Goal: Information Seeking & Learning: Learn about a topic

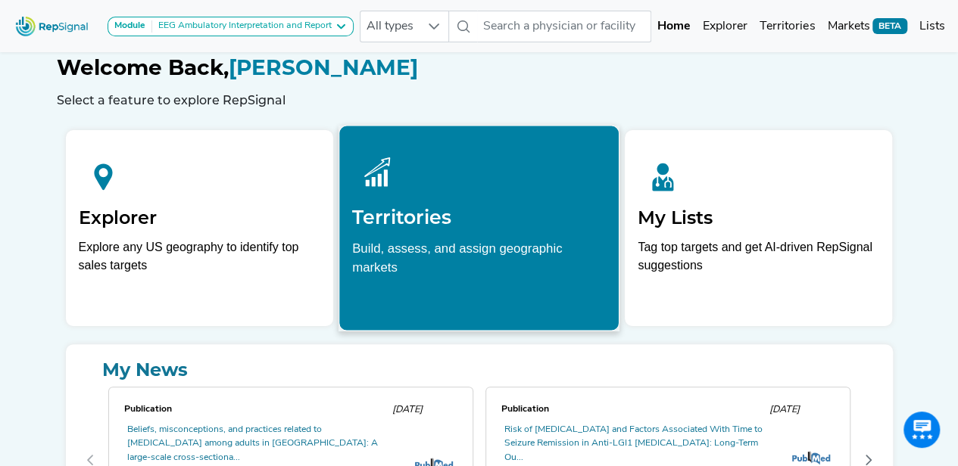
scroll to position [13, 0]
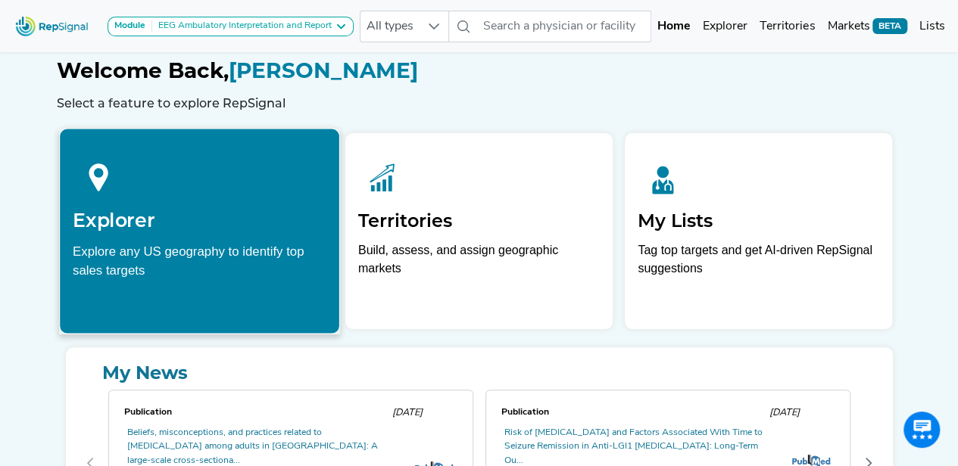
click at [180, 208] on div "Explorer Explore any US geography to identify top sales targets" at bounding box center [199, 215] width 279 height 173
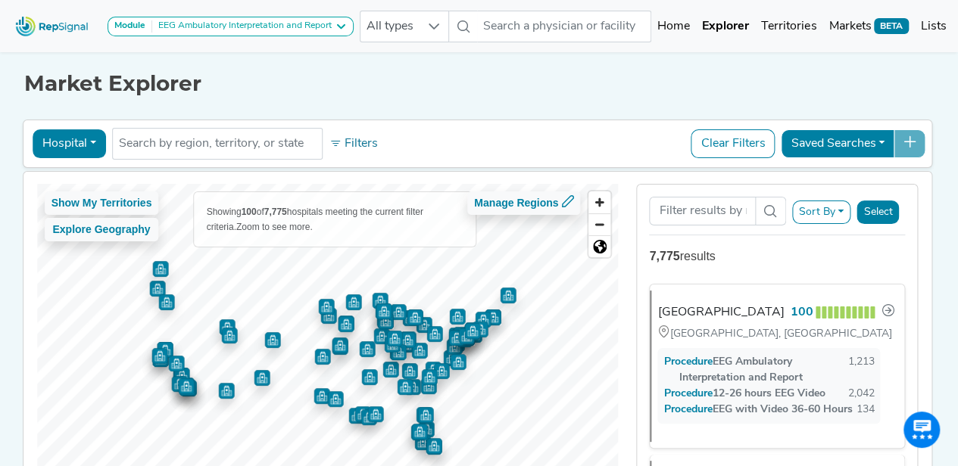
click at [87, 154] on button "Hospital" at bounding box center [69, 143] width 73 height 29
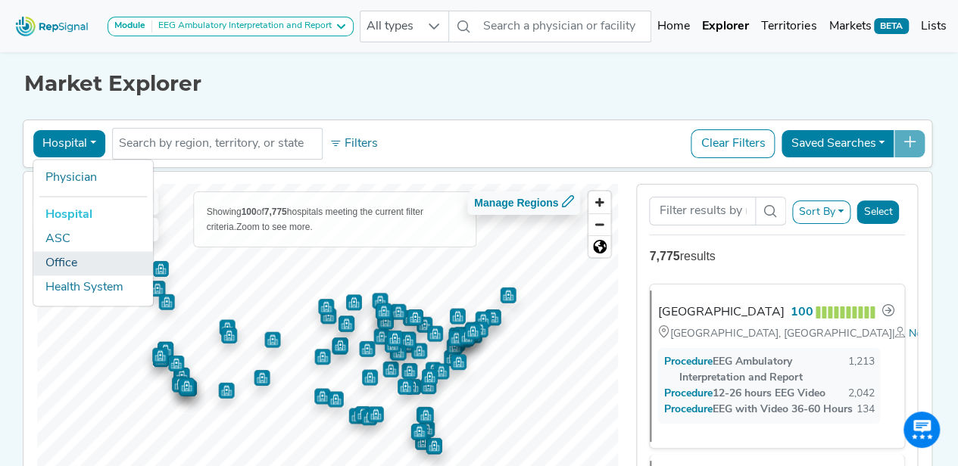
click at [65, 257] on link "Office" at bounding box center [93, 263] width 120 height 24
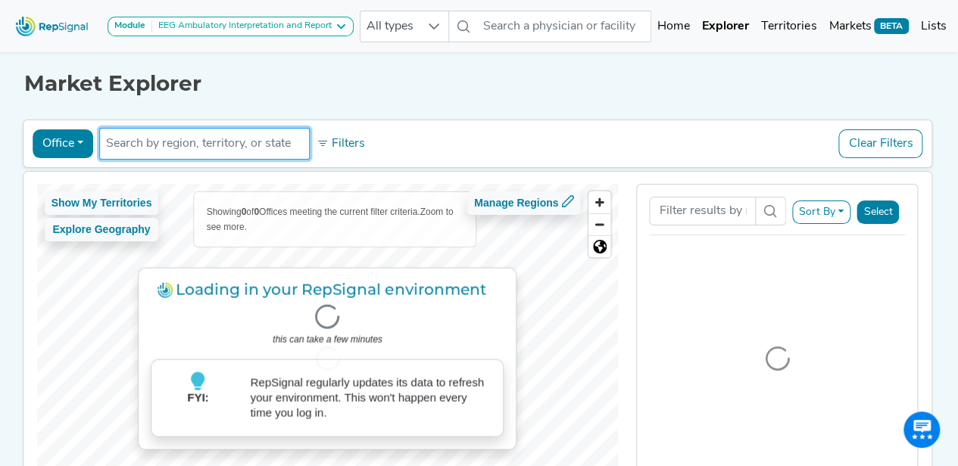
click at [188, 146] on input "text" at bounding box center [204, 144] width 197 height 18
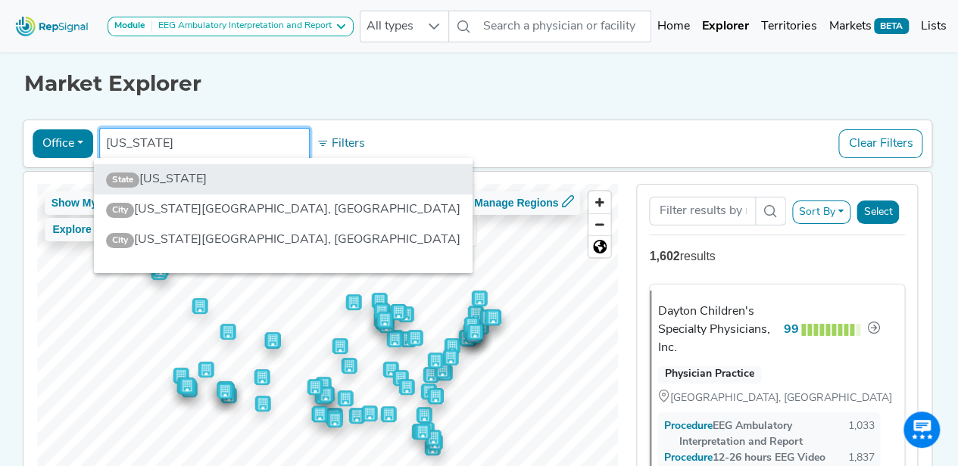
type input "[US_STATE]"
click at [183, 179] on li "State [US_STATE]" at bounding box center [283, 179] width 379 height 30
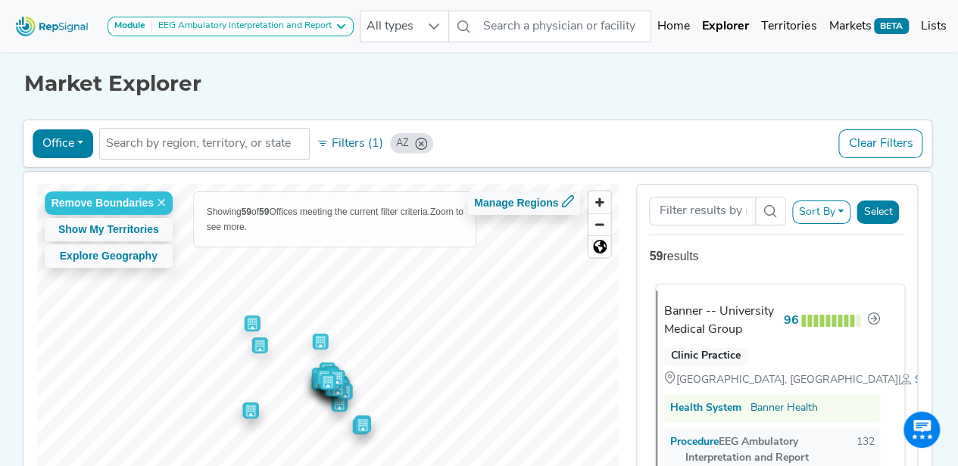
click at [507, 260] on div "Banner -- University Medical Group" at bounding box center [720, 321] width 114 height 36
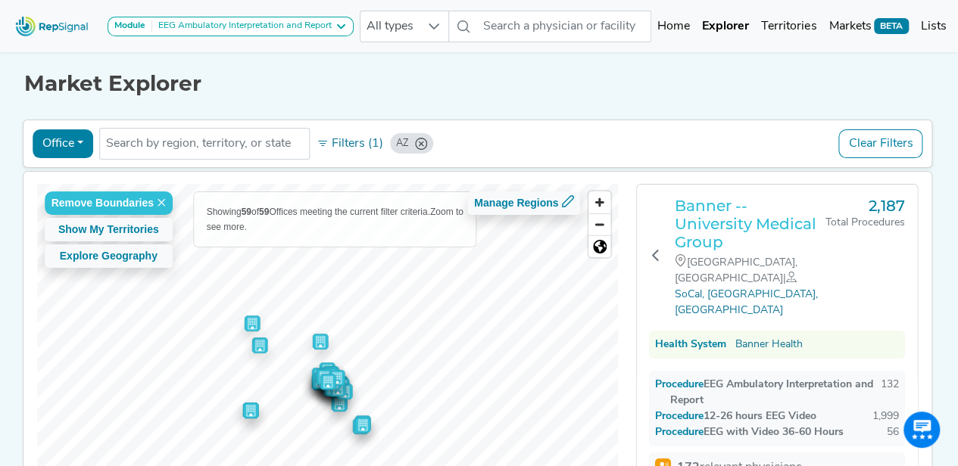
click at [507, 199] on h3 "Banner -- University Medical Group" at bounding box center [750, 224] width 151 height 55
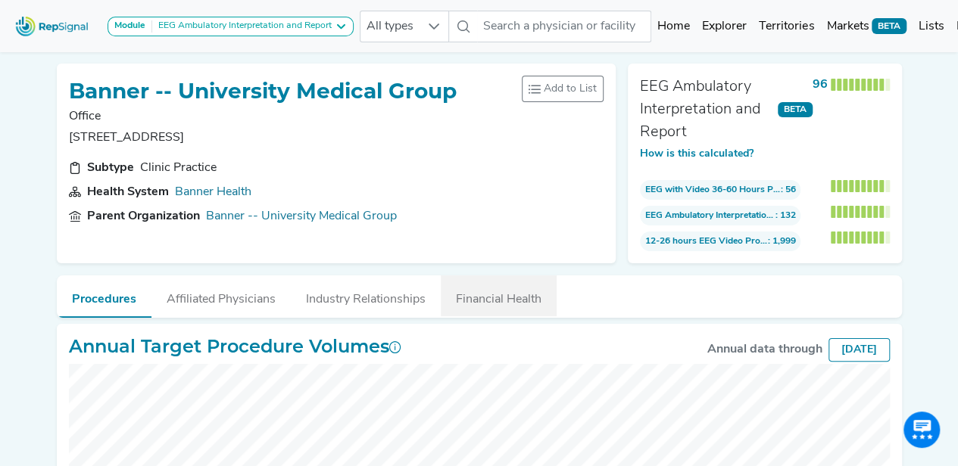
click at [484, 295] on button "Financial Health" at bounding box center [499, 296] width 116 height 41
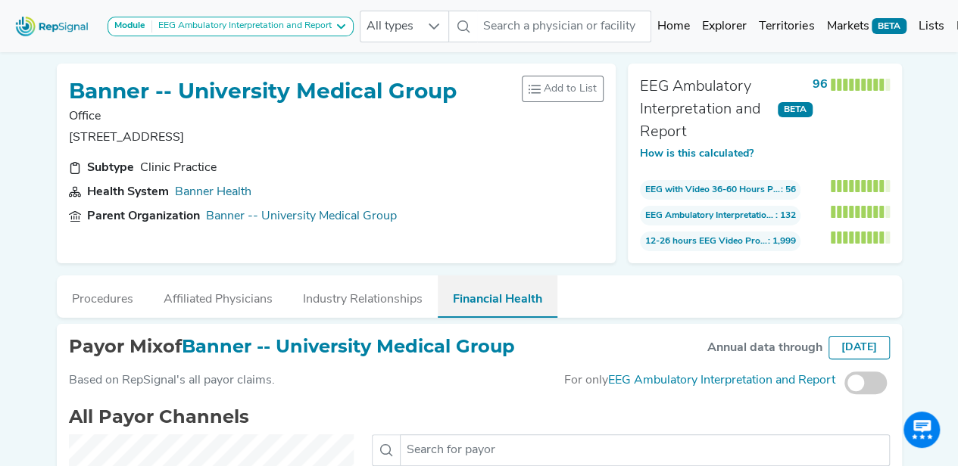
scroll to position [310, 0]
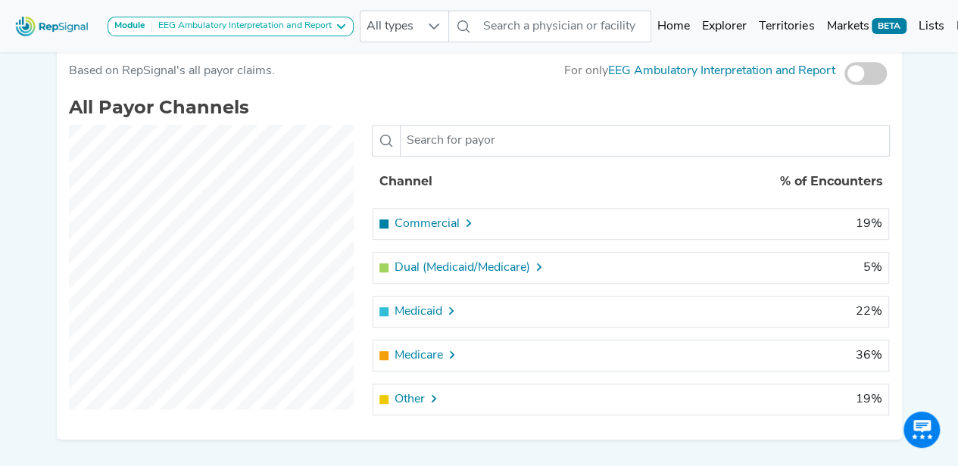
click at [463, 223] on icon at bounding box center [469, 223] width 12 height 12
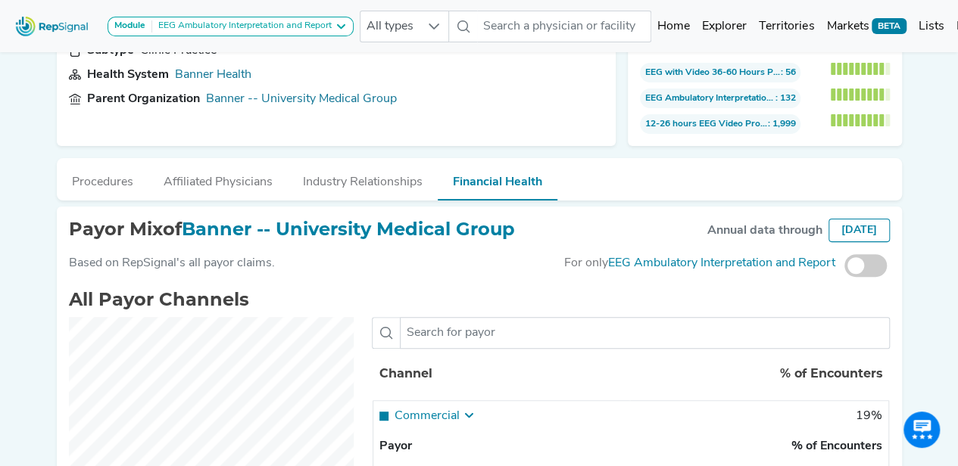
scroll to position [0, 0]
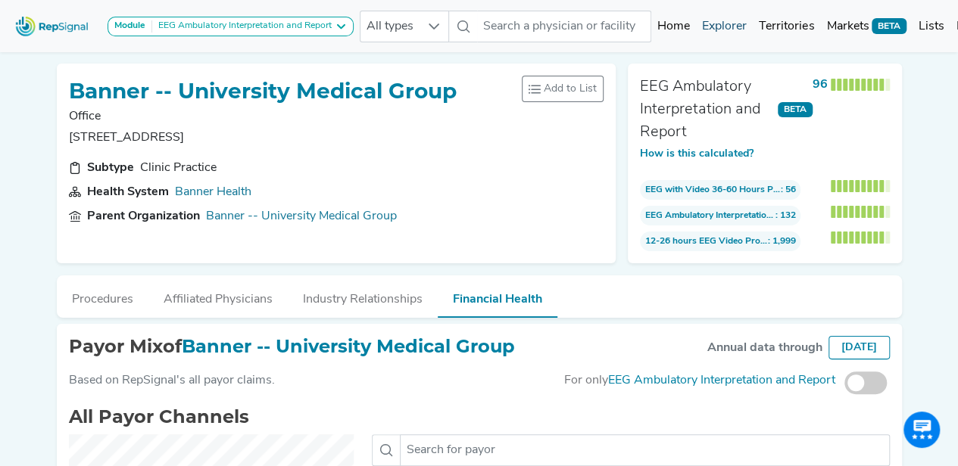
click at [733, 27] on link "Explorer" at bounding box center [724, 26] width 57 height 30
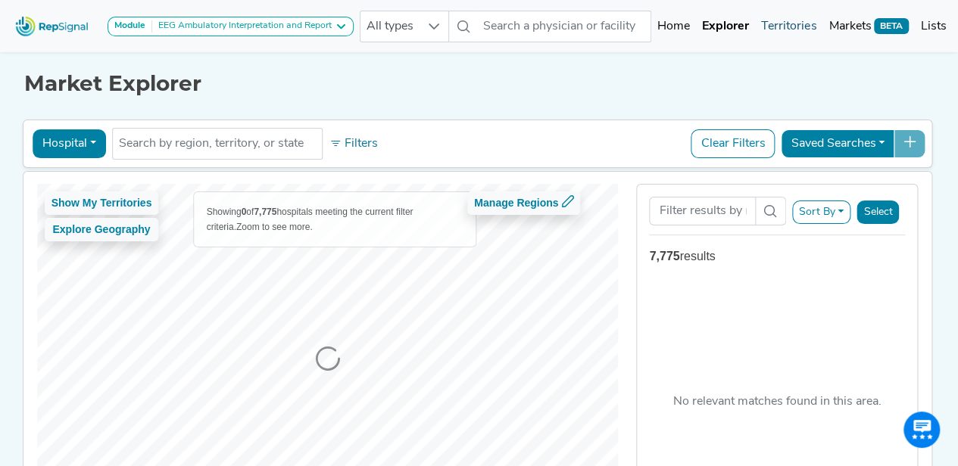
click at [784, 32] on link "Territories" at bounding box center [788, 26] width 67 height 30
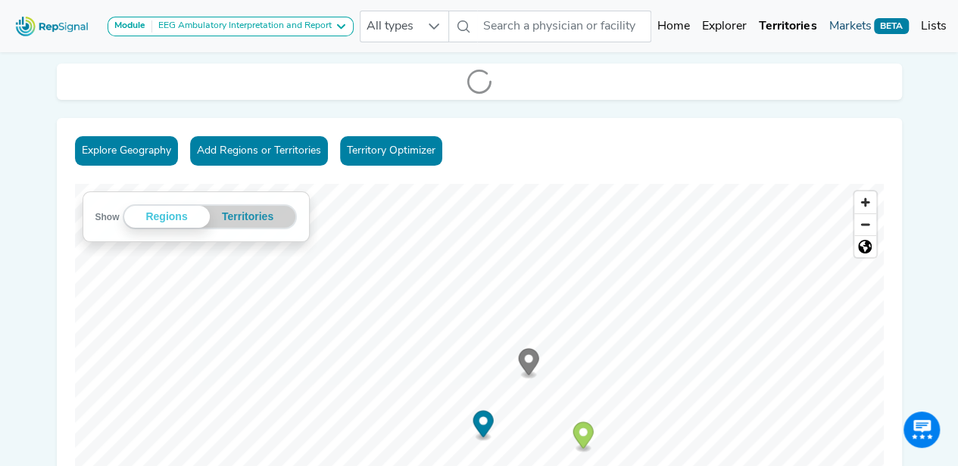
click at [844, 34] on link "Markets BETA" at bounding box center [868, 26] width 92 height 30
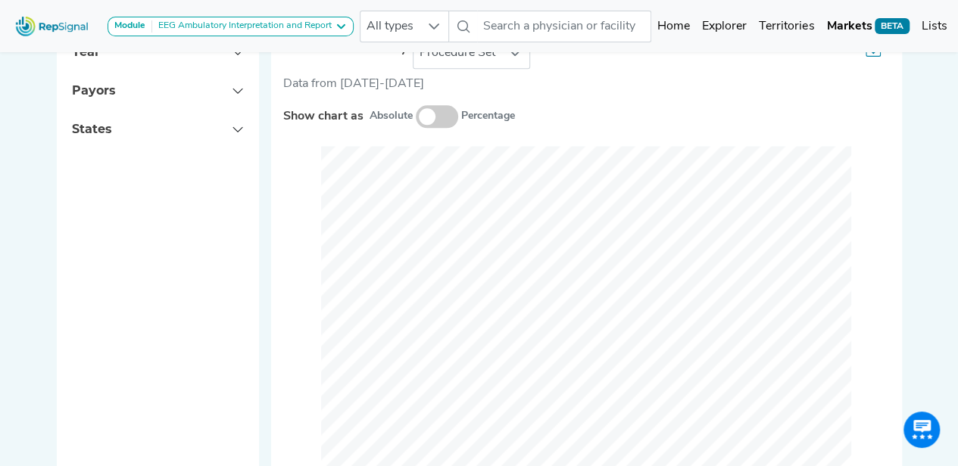
scroll to position [563, 11]
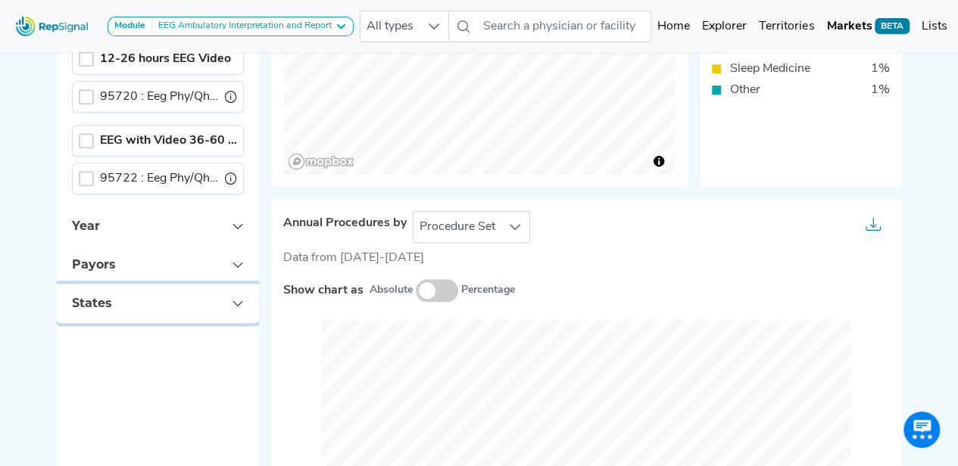
click at [226, 298] on button "States" at bounding box center [158, 303] width 202 height 39
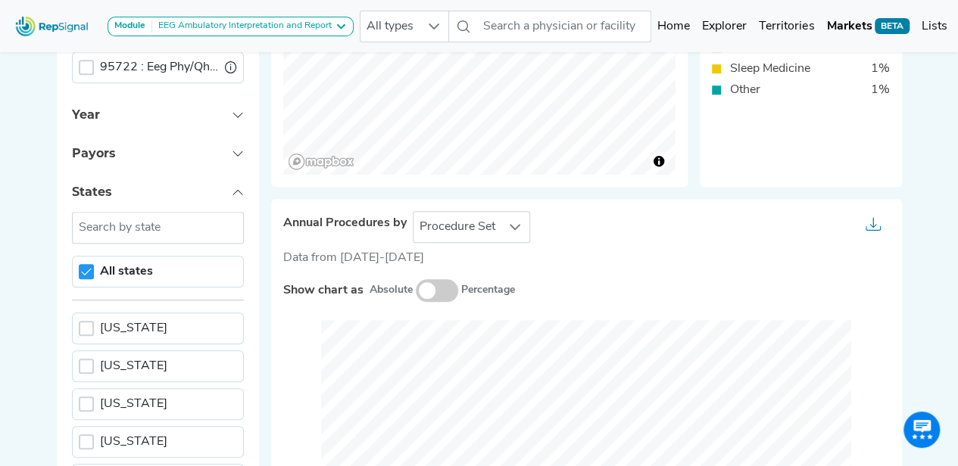
scroll to position [115, 0]
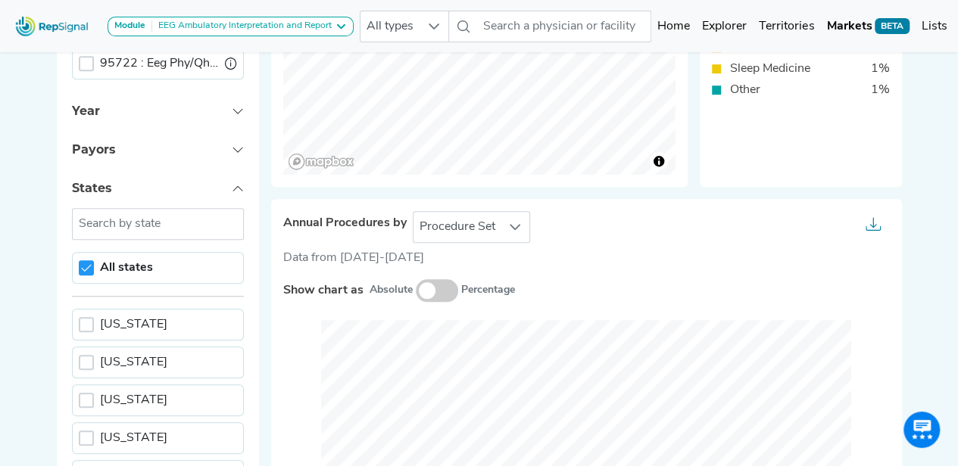
click at [136, 263] on label "All states" at bounding box center [126, 268] width 53 height 18
click at [83, 266] on input "All states" at bounding box center [83, 266] width 0 height 0
click at [117, 320] on label "[US_STATE]" at bounding box center [133, 325] width 67 height 18
click at [83, 323] on input "[US_STATE]" at bounding box center [83, 323] width 0 height 0
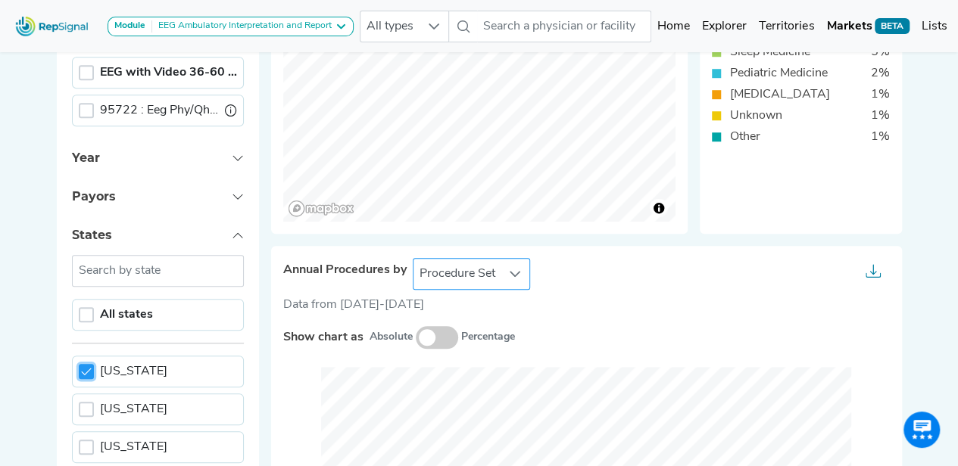
scroll to position [381, 9]
